Goal: Find specific page/section: Find specific page/section

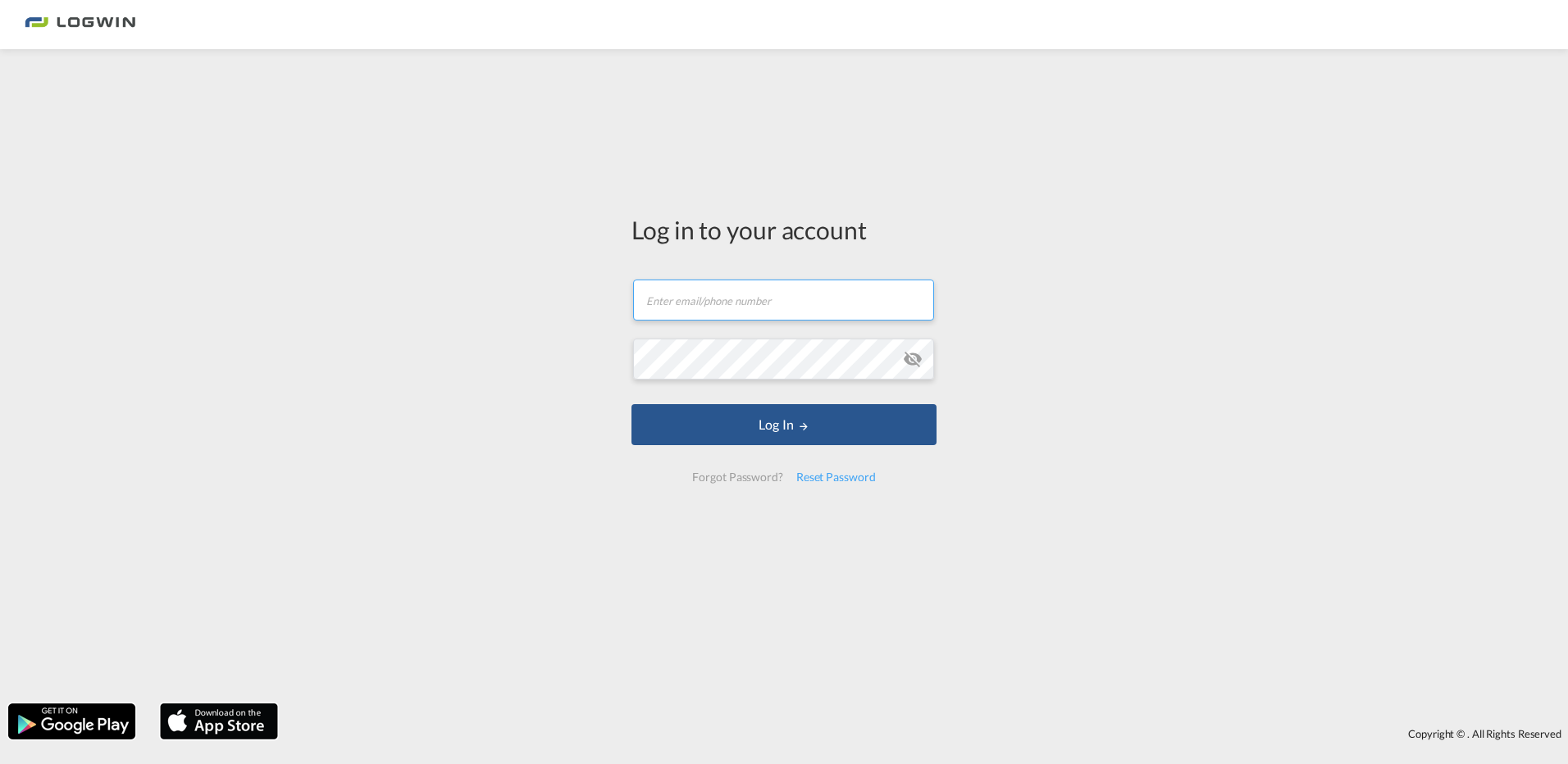
click at [706, 306] on input "text" at bounding box center [783, 300] width 301 height 41
type input "[PERSON_NAME][EMAIL_ADDRESS][DOMAIN_NAME]"
click at [631, 404] on button "Log In" at bounding box center [784, 424] width 305 height 41
